Goal: Information Seeking & Learning: Check status

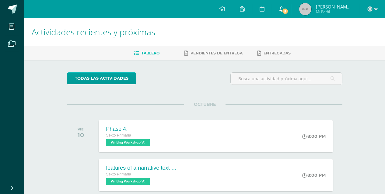
click at [278, 12] on link "5" at bounding box center [281, 9] width 19 height 18
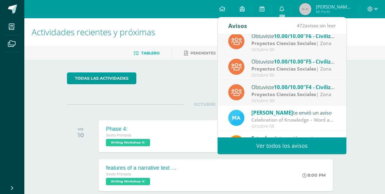
scroll to position [82, 0]
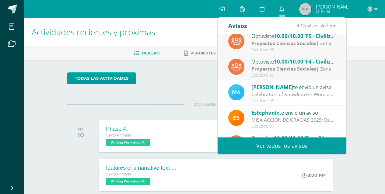
click at [269, 66] on strong "Proyectos Ciencias Sociales" at bounding box center [283, 68] width 65 height 7
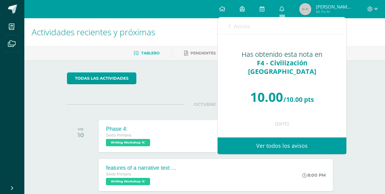
click at [229, 25] on icon at bounding box center [229, 26] width 2 height 5
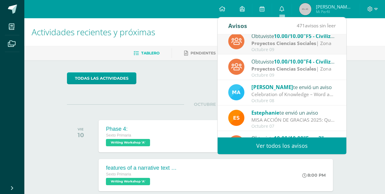
click at [266, 48] on div "Octubre 09" at bounding box center [293, 49] width 85 height 5
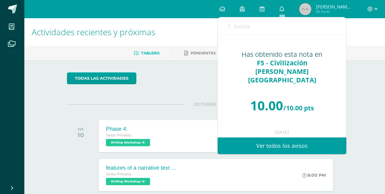
click at [235, 26] on span "Avisos" at bounding box center [242, 26] width 16 height 7
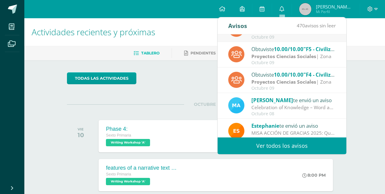
scroll to position [8, 0]
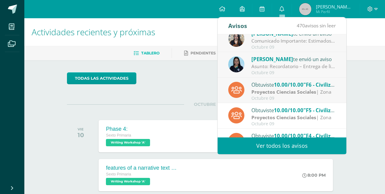
click at [272, 85] on div "Obtuviste 10.00/10.00 "F6 - Civilización Romana" en Proyectos Ciencias Sociales" at bounding box center [293, 85] width 85 height 8
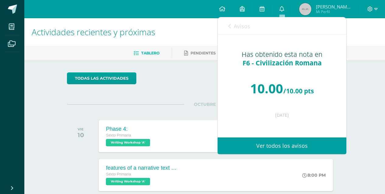
click at [231, 26] on link "Avisos" at bounding box center [239, 25] width 22 height 17
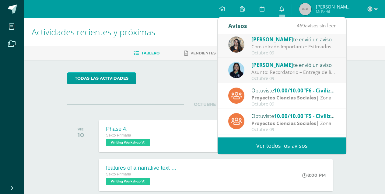
scroll to position [0, 0]
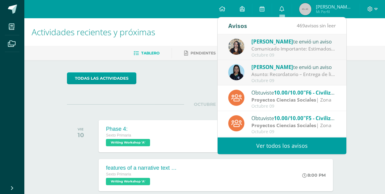
click at [267, 77] on div "Asunto: Recordatorio – Entrega de libro de alquiler Matemática CONAMAT: Estimad…" at bounding box center [293, 74] width 85 height 7
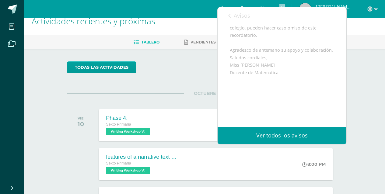
scroll to position [27, 0]
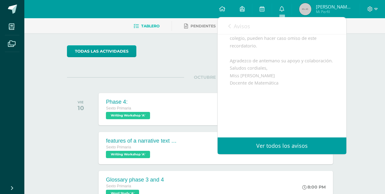
click at [198, 54] on div "todas las Actividades" at bounding box center [204, 53] width 280 height 17
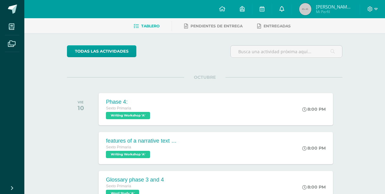
click at [282, 12] on span at bounding box center [281, 9] width 5 height 7
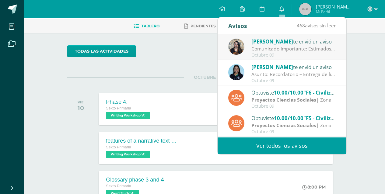
click at [273, 43] on span "[PERSON_NAME]" at bounding box center [272, 41] width 42 height 7
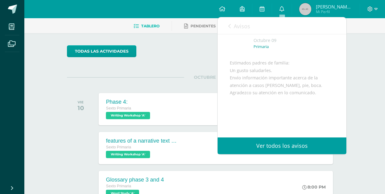
scroll to position [74, 0]
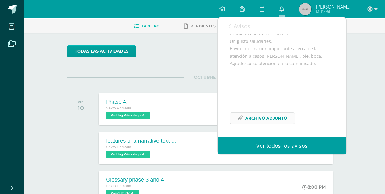
click at [261, 114] on span "Archivo Adjunto" at bounding box center [266, 118] width 42 height 11
click at [230, 31] on link "Avisos" at bounding box center [239, 25] width 22 height 17
